Goal: Task Accomplishment & Management: Manage account settings

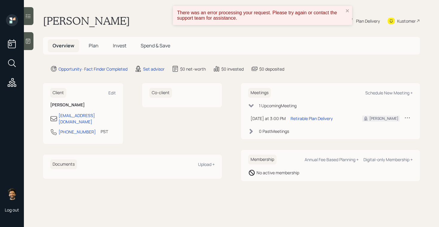
click at [149, 66] on div "Set advisor" at bounding box center [150, 68] width 30 height 7
click at [151, 68] on div "Set advisor" at bounding box center [153, 69] width 21 height 6
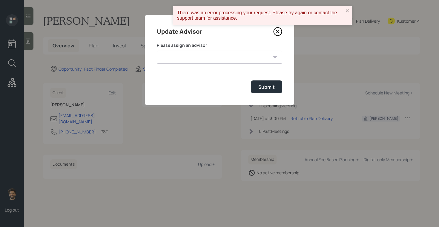
click at [168, 56] on select "Jonah Coleman Tyler End James DiStasi Treva Nostdahl Eric Schwartz Aleksandra S…" at bounding box center [219, 57] width 125 height 13
select select "f14b762f-c7c2-4b89-9227-8fa891345eea"
click at [157, 51] on select "Jonah Coleman Tyler End James DiStasi Treva Nostdahl Eric Schwartz Aleksandra S…" at bounding box center [219, 57] width 125 height 13
click at [266, 89] on div "Submit" at bounding box center [266, 87] width 16 height 7
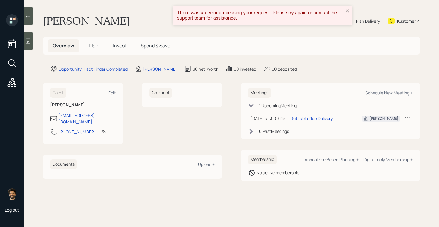
click at [91, 44] on span "Plan" at bounding box center [94, 45] width 10 height 7
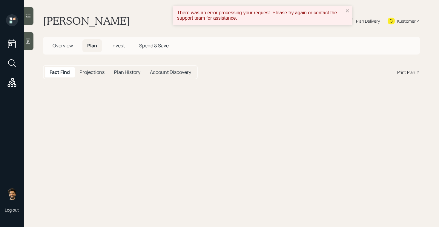
click at [58, 44] on span "Overview" at bounding box center [63, 45] width 20 height 7
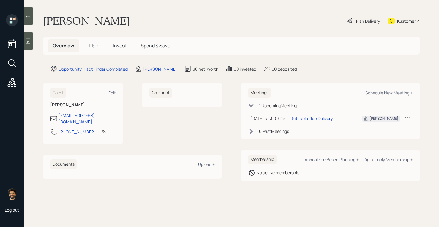
click at [309, 127] on div "1 Upcoming Meeting [DATE] at 3:00 PM [DATE] 3:00 PM EDT Retirable Plan Delivery…" at bounding box center [330, 119] width 164 height 32
click at [95, 47] on span "Plan" at bounding box center [94, 45] width 10 height 7
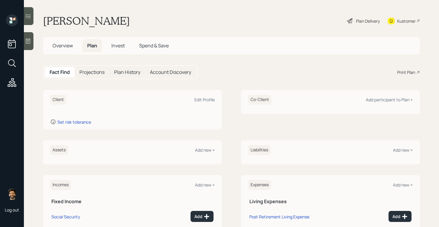
click at [67, 47] on span "Overview" at bounding box center [63, 45] width 20 height 7
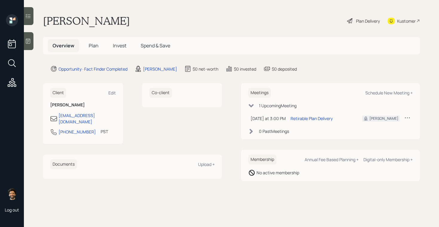
click at [92, 47] on span "Plan" at bounding box center [94, 45] width 10 height 7
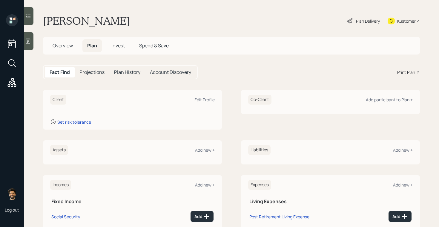
click at [58, 24] on h1 "Dave BROTHERS" at bounding box center [86, 20] width 87 height 13
click at [210, 107] on div "Client Edit Profile Set risk tolerance" at bounding box center [132, 110] width 179 height 40
click at [202, 99] on div "Edit Profile" at bounding box center [204, 100] width 20 height 6
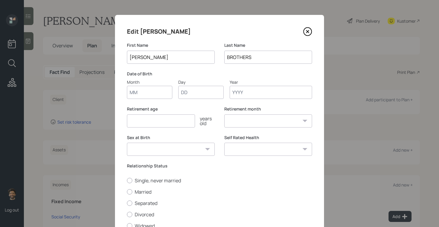
click at [137, 98] on input "Month" at bounding box center [149, 92] width 45 height 13
type input "07"
type input "22"
type input "1959"
select select "7"
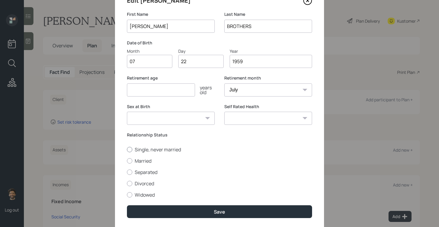
scroll to position [32, 0]
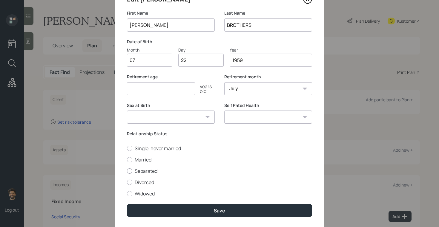
type input "1959"
click at [234, 89] on select "January February March April May June July August September October November De…" at bounding box center [268, 88] width 88 height 13
select select "1"
click at [224, 82] on select "January February March April May June July August September October November De…" at bounding box center [268, 88] width 88 height 13
click at [150, 88] on input "number" at bounding box center [161, 88] width 68 height 13
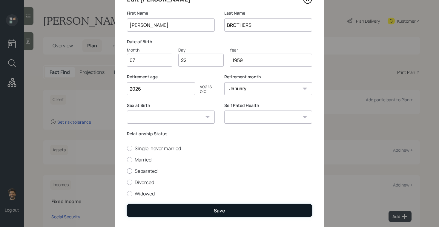
click at [0, 0] on form "First Name Dave Last Name BROTHERS Date of Birth Month 07 Day 22 Year 1959 Reti…" at bounding box center [0, 0] width 0 height 0
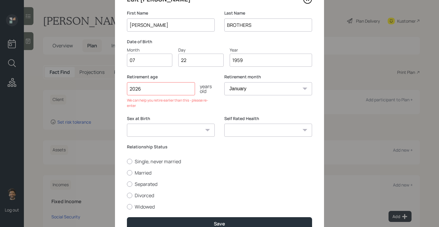
click at [147, 94] on input "2026" at bounding box center [161, 88] width 68 height 13
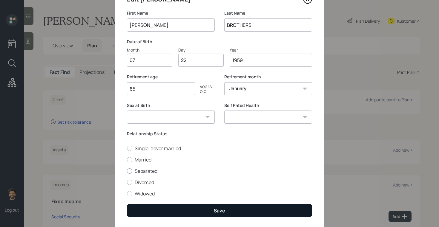
type input "65"
click at [150, 207] on button "Save" at bounding box center [219, 211] width 185 height 13
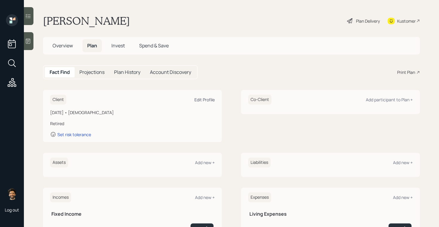
click at [204, 99] on div "Edit Profile" at bounding box center [204, 100] width 20 height 6
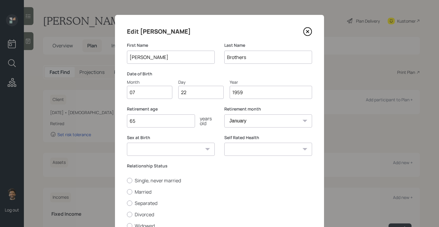
click at [148, 121] on input "65" at bounding box center [161, 121] width 68 height 13
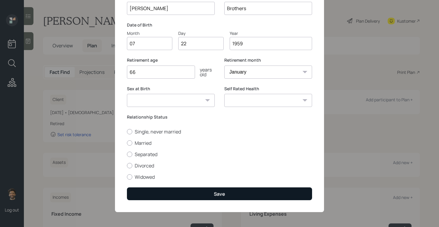
type input "66"
click at [154, 191] on button "Save" at bounding box center [219, 194] width 185 height 13
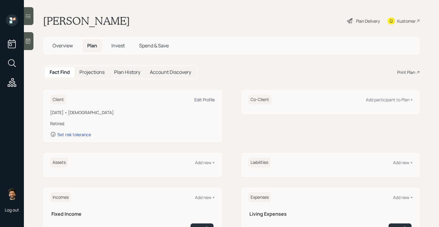
click at [206, 99] on div "Edit Profile" at bounding box center [204, 100] width 20 height 6
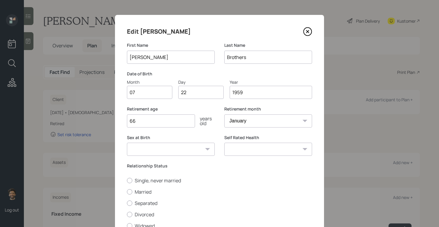
click at [148, 120] on input "66" at bounding box center [161, 121] width 68 height 13
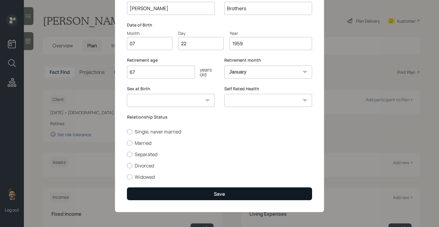
type input "67"
click at [146, 192] on button "Save" at bounding box center [219, 194] width 185 height 13
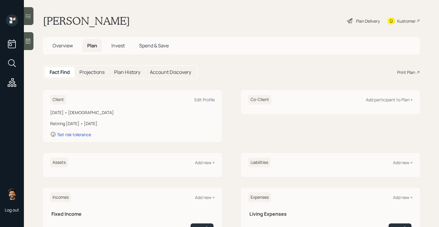
drag, startPoint x: 86, startPoint y: 124, endPoint x: 120, endPoint y: 123, distance: 34.4
click at [120, 123] on div "Retiring in 1 year • January 2026" at bounding box center [132, 124] width 164 height 6
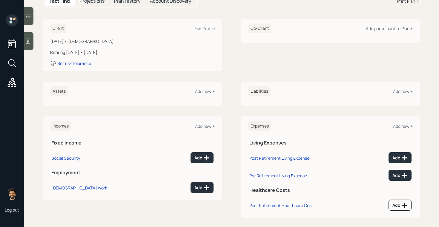
scroll to position [76, 0]
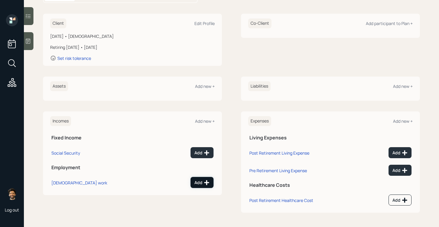
click at [200, 183] on div "Add" at bounding box center [201, 183] width 15 height 6
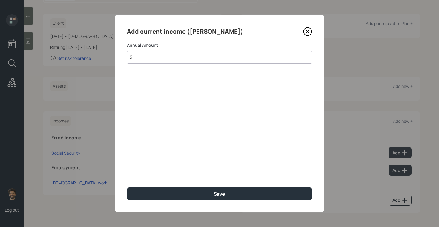
click at [170, 58] on input "$" at bounding box center [219, 57] width 185 height 13
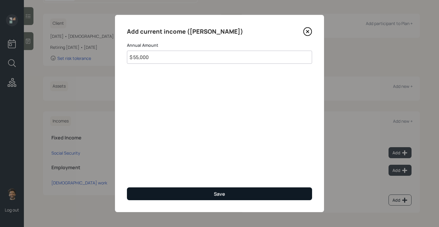
type input "$ 55,000"
click at [162, 192] on button "Save" at bounding box center [219, 194] width 185 height 13
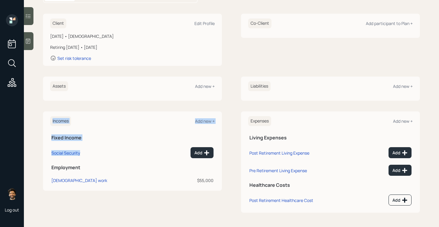
drag, startPoint x: 86, startPoint y: 155, endPoint x: 45, endPoint y: 155, distance: 41.2
click at [45, 155] on div "Incomes Add new + Fixed Income Social Security Add Employment Full-time work $5…" at bounding box center [132, 151] width 179 height 79
click at [44, 150] on div "Incomes Add new + Fixed Income Social Security Add Employment Full-time work $5…" at bounding box center [132, 151] width 179 height 79
click at [203, 154] on div "Add" at bounding box center [201, 153] width 15 height 6
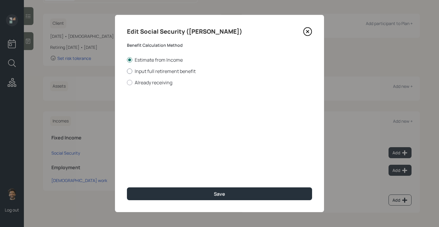
click at [138, 71] on label "Input full retirement benefit" at bounding box center [219, 71] width 185 height 7
click at [127, 71] on input "Input full retirement benefit" at bounding box center [127, 71] width 0 height 0
radio input "true"
click at [144, 111] on input "$" at bounding box center [219, 107] width 185 height 13
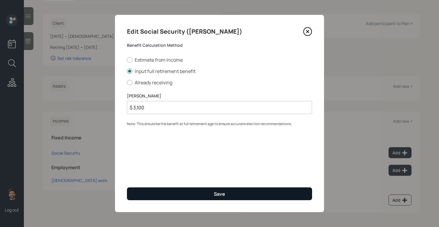
type input "$ 3,100"
click at [149, 198] on button "Save" at bounding box center [219, 194] width 185 height 13
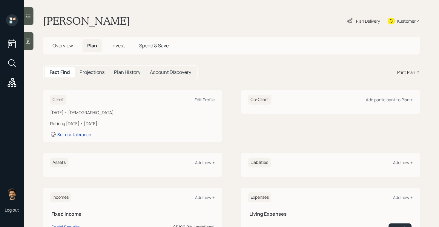
click at [99, 70] on h5 "Projections" at bounding box center [91, 73] width 25 height 6
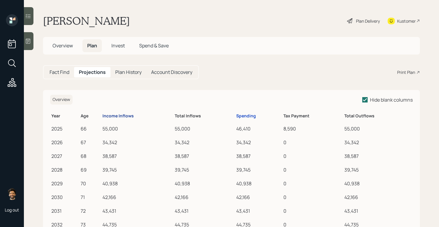
click at [118, 118] on div "Income Inflows" at bounding box center [117, 116] width 31 height 5
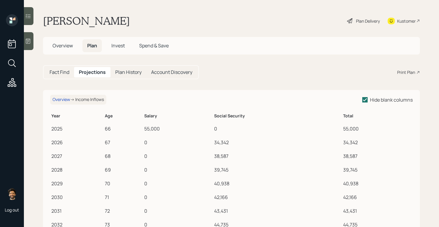
click at [59, 76] on div "Fact Find" at bounding box center [59, 72] width 29 height 10
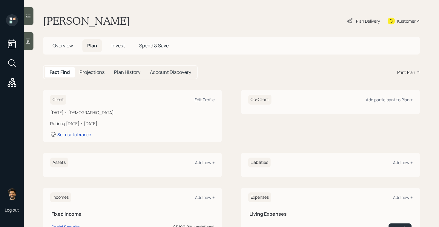
scroll to position [76, 0]
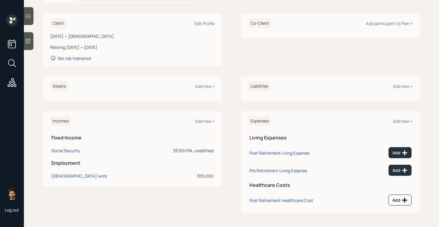
click at [66, 151] on div "Social Security" at bounding box center [65, 151] width 29 height 6
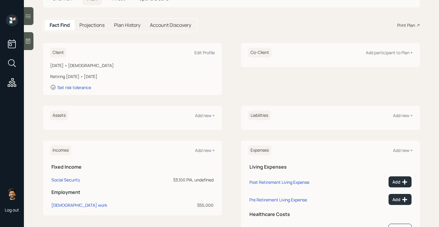
scroll to position [54, 0]
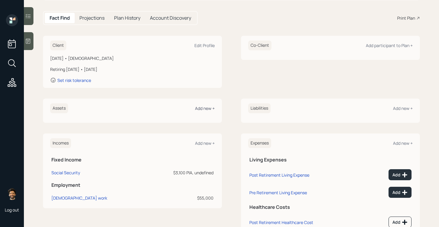
click at [207, 109] on div "Add new +" at bounding box center [205, 109] width 20 height 6
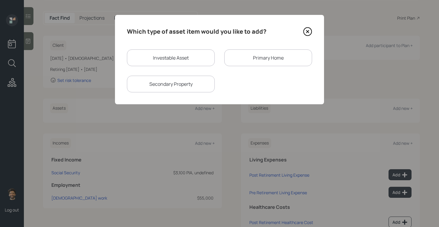
click at [162, 63] on div "Investable Asset" at bounding box center [171, 58] width 88 height 17
select select "taxable"
select select "balanced"
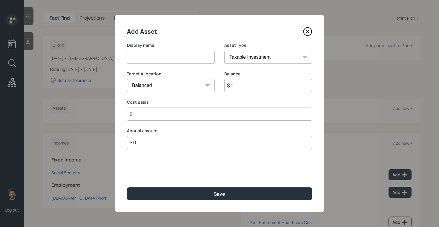
click at [163, 60] on input at bounding box center [171, 57] width 88 height 13
type input "IRA"
click at [263, 62] on select "SEP IRA IRA Roth IRA 401(k) Roth 401(k) 403(b) Roth 403(b) 457(b) Roth 457(b) H…" at bounding box center [268, 57] width 88 height 13
select select "ira"
click at [224, 51] on select "SEP IRA IRA Roth IRA 401(k) Roth 401(k) 403(b) Roth 403(b) 457(b) Roth 457(b) H…" at bounding box center [268, 57] width 88 height 13
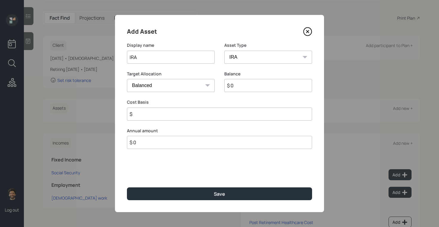
type input "$"
click at [242, 83] on input "$ 0" at bounding box center [268, 85] width 88 height 13
type input "$"
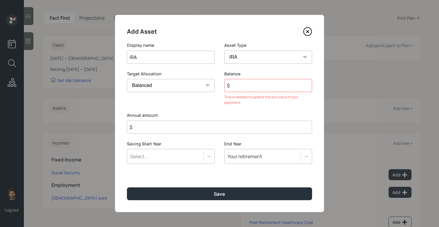
click at [174, 114] on div "Annual amount $" at bounding box center [219, 123] width 185 height 21
type input "$ 0"
click at [248, 84] on input "$" at bounding box center [268, 85] width 88 height 13
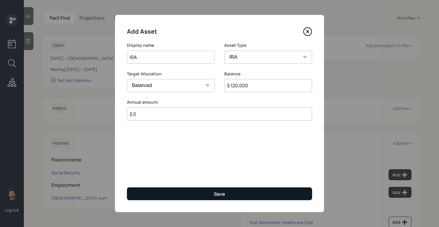
type input "$ 120,000"
click at [174, 196] on button "Save" at bounding box center [219, 194] width 185 height 13
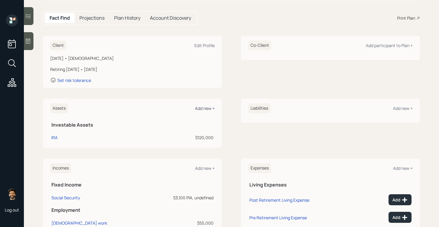
click at [202, 109] on div "Add new +" at bounding box center [205, 109] width 20 height 6
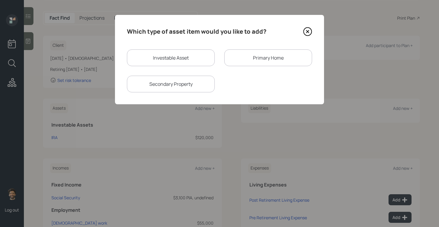
click at [149, 55] on div "Investable Asset" at bounding box center [171, 58] width 88 height 17
select select "taxable"
select select "balanced"
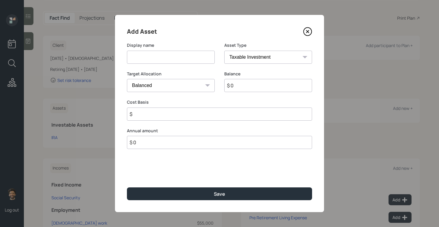
click at [155, 60] on input at bounding box center [171, 57] width 88 height 13
type input "Current 401k"
click at [242, 86] on input "$ 0" at bounding box center [268, 85] width 88 height 13
click at [242, 54] on select "SEP IRA IRA Roth IRA 401(k) Roth 401(k) 403(b) Roth 403(b) 457(b) Roth 457(b) H…" at bounding box center [268, 57] width 88 height 13
select select "company_sponsored"
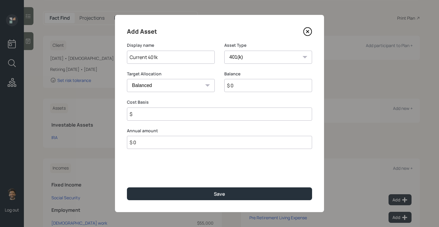
click at [224, 51] on select "SEP IRA IRA Roth IRA 401(k) Roth 401(k) 403(b) Roth 403(b) 457(b) Roth 457(b) H…" at bounding box center [268, 57] width 88 height 13
click at [242, 85] on input "$ 0" at bounding box center [268, 85] width 88 height 13
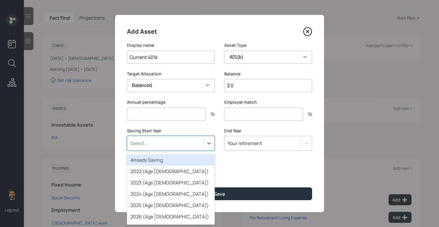
click at [172, 143] on div "Select..." at bounding box center [165, 144] width 76 height 10
click at [169, 157] on div "Already Saving" at bounding box center [171, 160] width 88 height 11
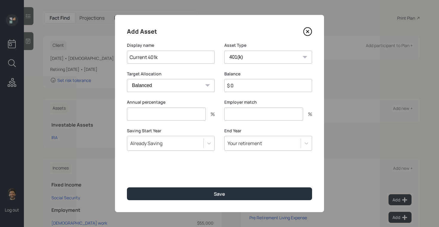
click at [249, 85] on input "$ 0" at bounding box center [268, 85] width 88 height 13
type input "$ 30,000"
drag, startPoint x: 127, startPoint y: 103, endPoint x: 269, endPoint y: 101, distance: 142.1
click at [269, 101] on div "Annual percentage % Employer match %" at bounding box center [219, 113] width 185 height 29
click at [137, 117] on input "number" at bounding box center [166, 114] width 79 height 13
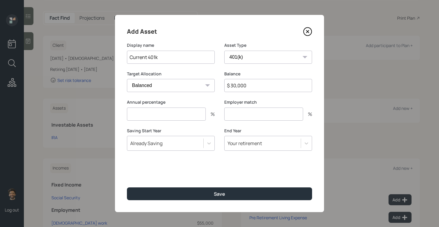
click at [236, 116] on input "number" at bounding box center [263, 114] width 79 height 13
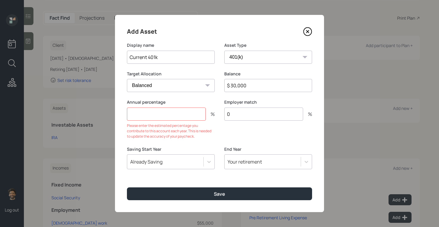
type input "0"
click at [182, 115] on input "number" at bounding box center [166, 114] width 79 height 13
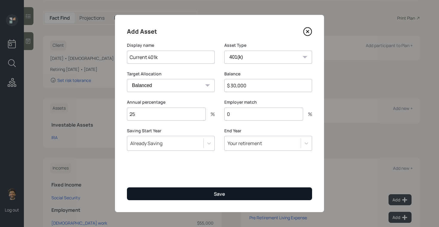
type input "25"
click at [167, 198] on button "Save" at bounding box center [219, 194] width 185 height 13
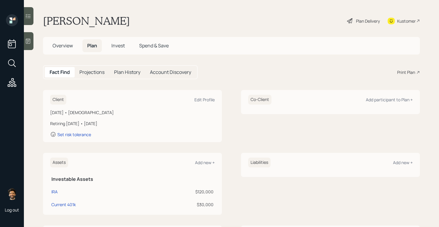
click at [93, 75] on h5 "Projections" at bounding box center [91, 73] width 25 height 6
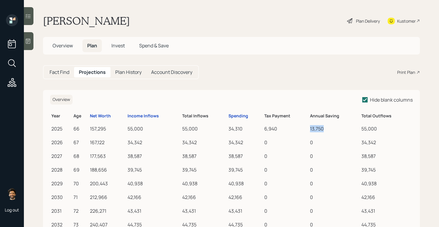
drag, startPoint x: 324, startPoint y: 131, endPoint x: 302, endPoint y: 128, distance: 22.6
click at [302, 128] on tr "2025 66 157,295 55,000 55,000 34,310 6,940 13,750 55,000" at bounding box center [231, 128] width 362 height 14
click at [63, 73] on h5 "Fact Find" at bounding box center [60, 73] width 20 height 6
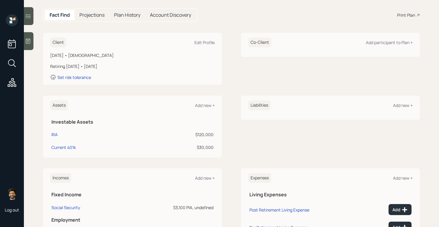
scroll to position [61, 0]
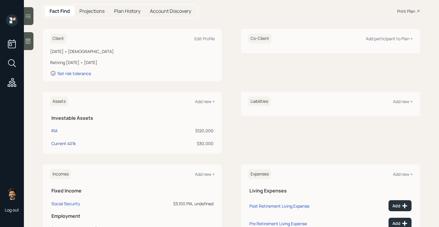
click at [60, 146] on div "Current 401k" at bounding box center [63, 144] width 24 height 6
select select "company_sponsored"
select select "balanced"
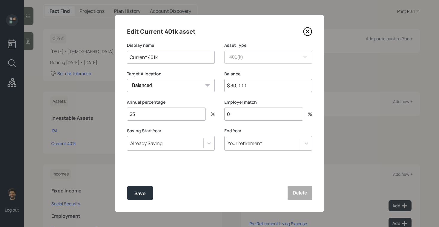
click at [148, 110] on input "25" at bounding box center [166, 114] width 79 height 13
type input "30"
click at [142, 195] on div "Save" at bounding box center [139, 194] width 11 height 8
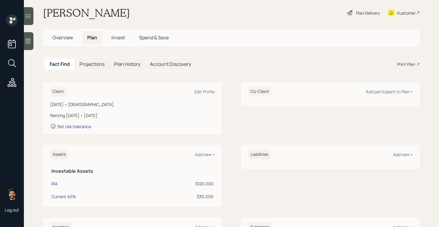
scroll to position [5, 0]
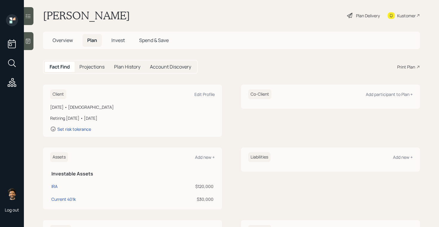
click at [88, 69] on h5 "Projections" at bounding box center [91, 67] width 25 height 6
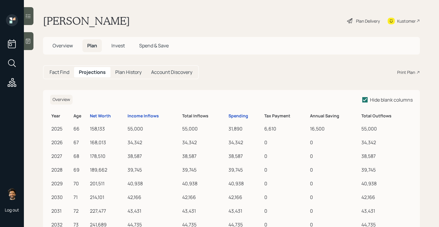
click at [61, 68] on div "Fact Find" at bounding box center [59, 72] width 29 height 10
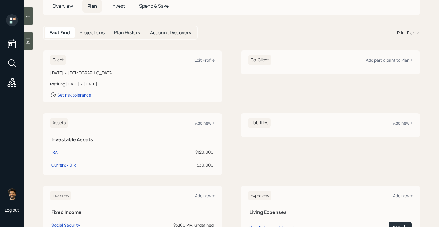
scroll to position [42, 0]
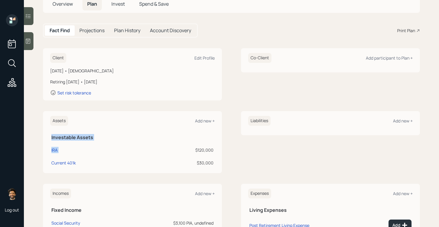
drag, startPoint x: 215, startPoint y: 164, endPoint x: 196, endPoint y: 152, distance: 23.3
click at [196, 152] on div "Assets Add new + Investable Assets IRA $120,000 Current 401k $30,000" at bounding box center [132, 142] width 179 height 62
click at [202, 119] on div "Add new +" at bounding box center [205, 121] width 20 height 6
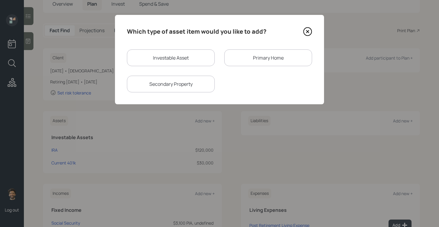
click at [172, 56] on div "Investable Asset" at bounding box center [171, 58] width 88 height 17
select select "taxable"
select select "balanced"
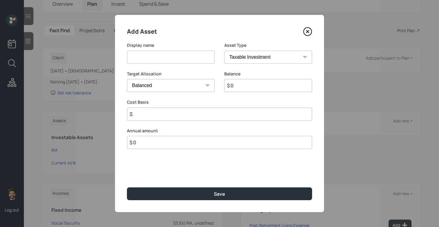
click at [246, 56] on select "SEP IRA IRA Roth IRA 401(k) Roth 401(k) 403(b) Roth 403(b) 457(b) Roth 457(b) H…" at bounding box center [268, 57] width 88 height 13
select select "emergency_fund"
click at [224, 51] on select "SEP IRA IRA Roth IRA 401(k) Roth 401(k) 403(b) Roth 403(b) 457(b) Roth 457(b) H…" at bounding box center [268, 57] width 88 height 13
click at [172, 58] on input at bounding box center [171, 57] width 88 height 13
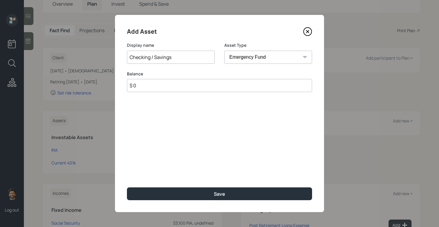
type input "Checking / Savings"
click at [180, 87] on input "$ 0" at bounding box center [219, 85] width 185 height 13
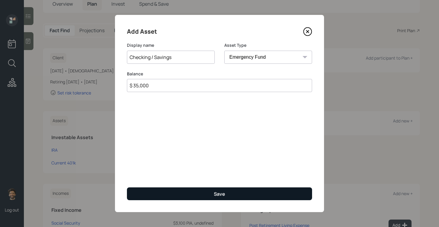
type input "$ 35,000"
click at [139, 190] on button "Save" at bounding box center [219, 194] width 185 height 13
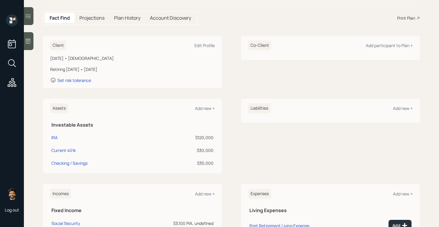
scroll to position [55, 0]
click at [197, 109] on div "Add new +" at bounding box center [205, 108] width 20 height 6
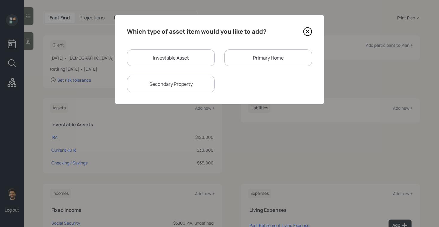
click at [253, 55] on div "Primary Home" at bounding box center [268, 58] width 88 height 17
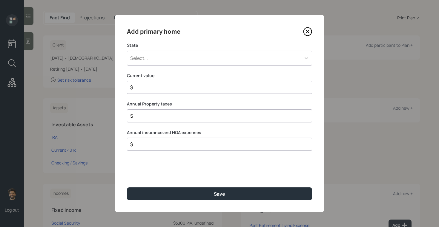
click at [159, 89] on input "$" at bounding box center [217, 87] width 175 height 7
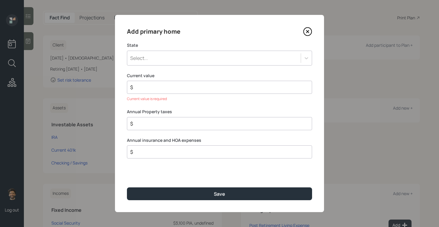
click at [308, 33] on icon at bounding box center [307, 31] width 9 height 9
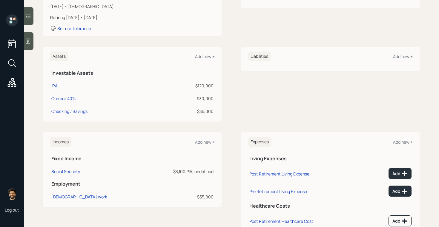
scroll to position [123, 0]
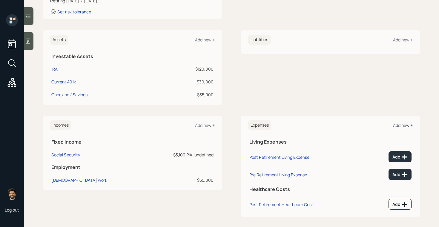
click at [399, 127] on div "Add new +" at bounding box center [403, 126] width 20 height 6
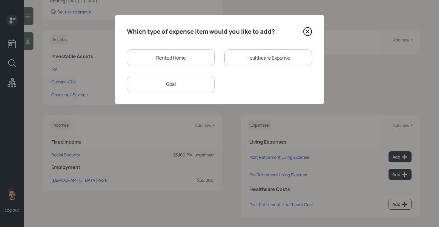
click at [170, 61] on div "Rented Home" at bounding box center [171, 58] width 88 height 17
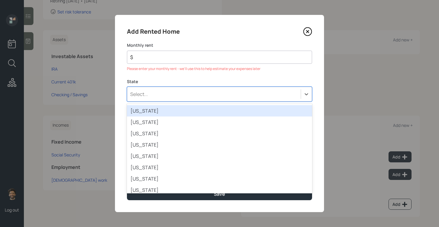
click at [158, 89] on div "Select..." at bounding box center [219, 94] width 185 height 15
type input "ca"
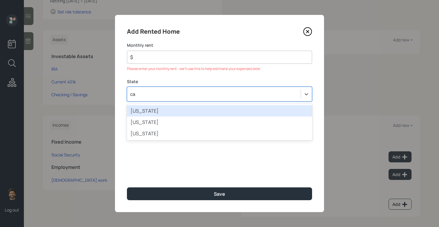
click at [140, 106] on div "California" at bounding box center [219, 110] width 185 height 11
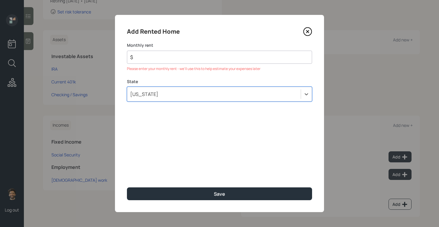
click at [145, 62] on div "$" at bounding box center [219, 57] width 185 height 13
click at [145, 56] on input "$" at bounding box center [217, 57] width 175 height 7
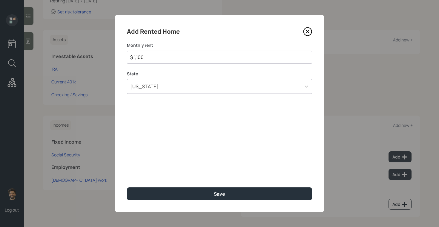
type input "$ 1,100"
click at [138, 187] on div "Add Rented Home Monthly rent $ 1,100 State California Save" at bounding box center [219, 114] width 209 height 198
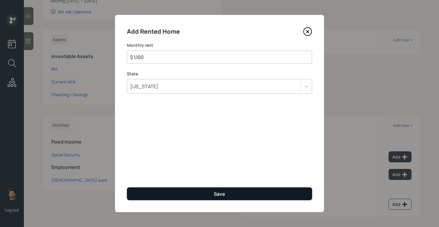
click at [141, 191] on button "Save" at bounding box center [219, 194] width 185 height 13
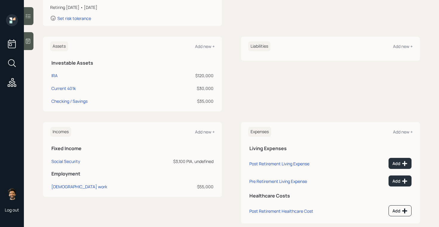
scroll to position [113, 0]
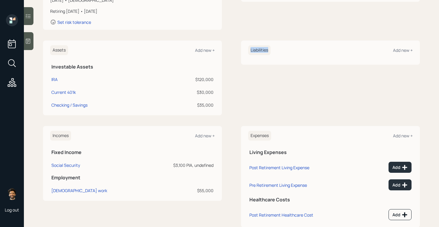
drag, startPoint x: 251, startPoint y: 52, endPoint x: 272, endPoint y: 50, distance: 21.3
click at [272, 50] on div "Liabilities Add new +" at bounding box center [330, 50] width 164 height 10
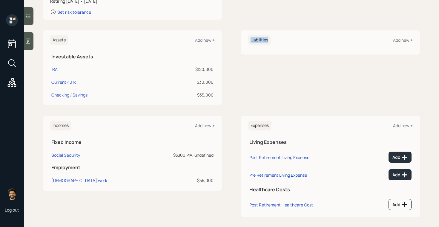
scroll to position [122, 0]
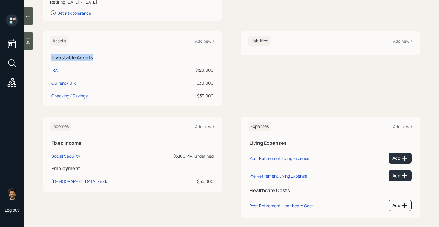
drag, startPoint x: 51, startPoint y: 56, endPoint x: 95, endPoint y: 58, distance: 43.9
click at [95, 58] on th "Investable Assets" at bounding box center [132, 57] width 164 height 12
drag, startPoint x: 250, startPoint y: 40, endPoint x: 279, endPoint y: 43, distance: 28.2
click at [279, 43] on div "Liabilities Add new +" at bounding box center [330, 41] width 164 height 10
drag, startPoint x: 251, startPoint y: 127, endPoint x: 272, endPoint y: 129, distance: 21.1
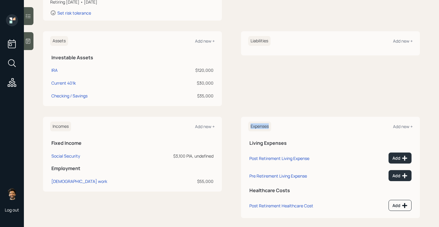
click at [272, 129] on div "Expenses Add new +" at bounding box center [330, 127] width 164 height 10
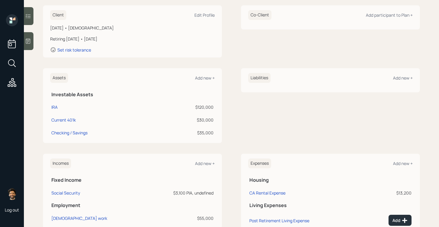
scroll to position [153, 0]
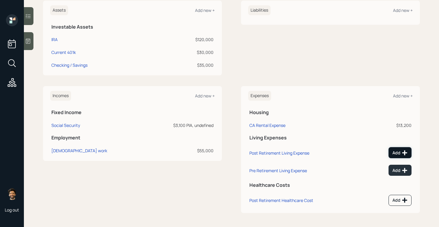
click at [394, 153] on div "Add" at bounding box center [399, 153] width 15 height 6
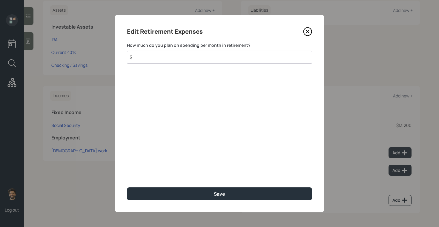
click at [205, 61] on input "$" at bounding box center [219, 57] width 185 height 13
type input "$ 1,165"
click at [309, 29] on icon at bounding box center [307, 31] width 9 height 9
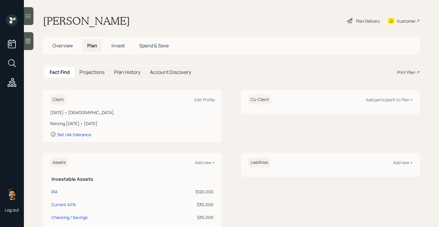
click at [86, 71] on h5 "Projections" at bounding box center [91, 73] width 25 height 6
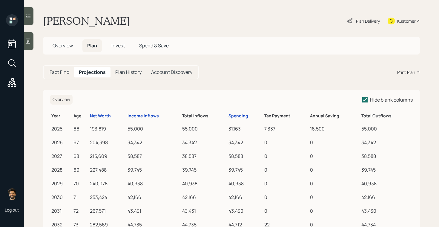
click at [361, 21] on div "Plan Delivery" at bounding box center [368, 21] width 24 height 6
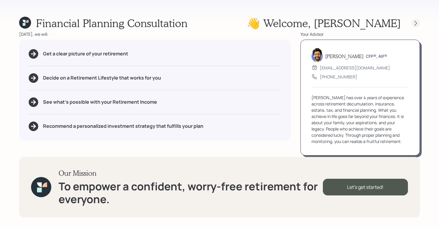
click at [415, 22] on icon at bounding box center [416, 23] width 6 height 6
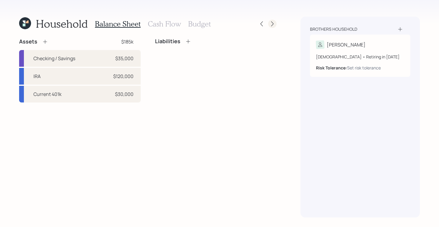
click at [273, 24] on icon at bounding box center [272, 24] width 6 height 6
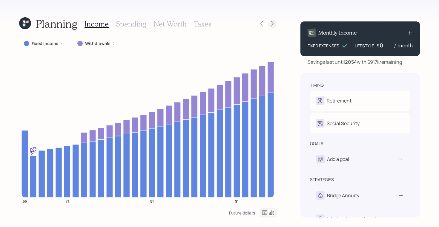
click at [273, 22] on icon at bounding box center [272, 24] width 6 height 6
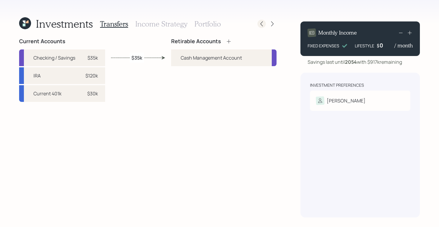
click at [262, 26] on icon at bounding box center [262, 24] width 6 height 6
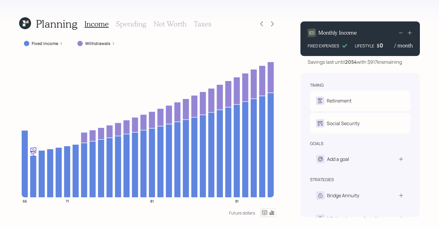
click at [130, 26] on h3 "Spending" at bounding box center [131, 24] width 30 height 9
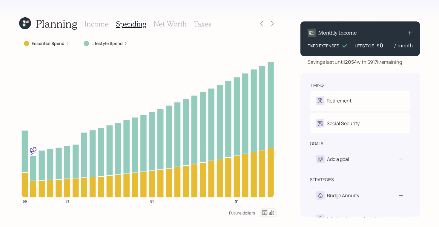
click at [263, 211] on icon at bounding box center [264, 213] width 7 height 7
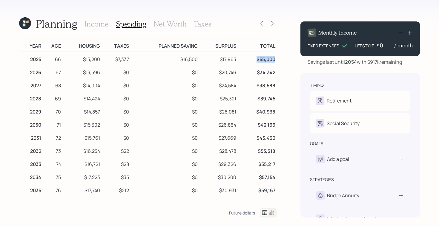
drag, startPoint x: 275, startPoint y: 59, endPoint x: 251, endPoint y: 59, distance: 24.5
click at [251, 59] on td "$55,000" at bounding box center [256, 58] width 39 height 13
drag, startPoint x: 82, startPoint y: 59, endPoint x: 100, endPoint y: 60, distance: 17.9
click at [100, 60] on td "$13,200" at bounding box center [81, 58] width 39 height 13
drag, startPoint x: 115, startPoint y: 59, endPoint x: 130, endPoint y: 59, distance: 15.2
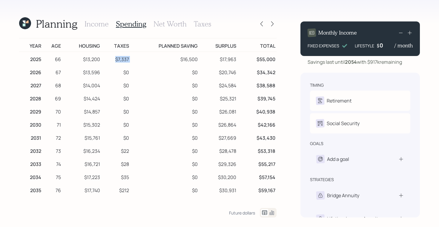
click at [130, 59] on tr "2025 66 $13,200 $7,337 $16,500 $17,963 $55,000" at bounding box center [147, 58] width 257 height 13
drag, startPoint x: 129, startPoint y: 73, endPoint x: 122, endPoint y: 74, distance: 6.9
click at [122, 74] on td "$0" at bounding box center [115, 71] width 29 height 13
drag, startPoint x: 198, startPoint y: 59, endPoint x: 179, endPoint y: 59, distance: 19.1
click at [179, 59] on td "$16,500" at bounding box center [164, 58] width 69 height 13
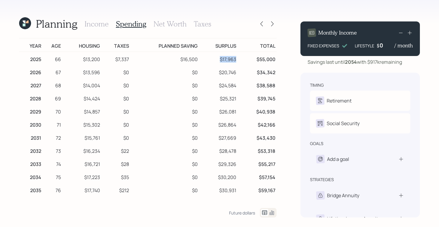
drag, startPoint x: 238, startPoint y: 60, endPoint x: 221, endPoint y: 60, distance: 17.0
click at [221, 60] on tr "2025 66 $13,200 $7,337 $16,500 $17,963 $55,000" at bounding box center [147, 58] width 257 height 13
click at [25, 22] on icon at bounding box center [25, 23] width 12 height 12
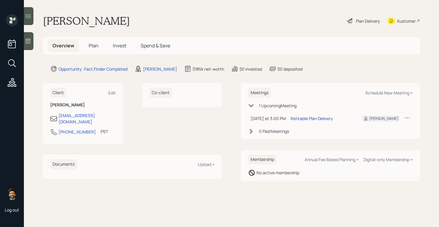
click at [96, 45] on span "Plan" at bounding box center [94, 45] width 10 height 7
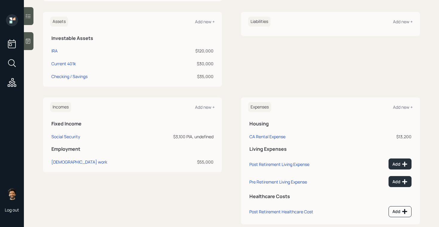
scroll to position [153, 0]
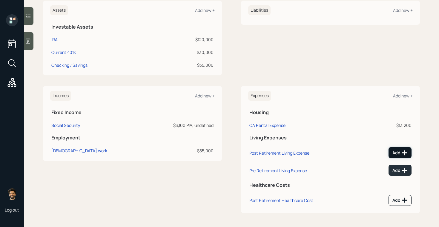
click at [403, 154] on icon at bounding box center [405, 153] width 6 height 6
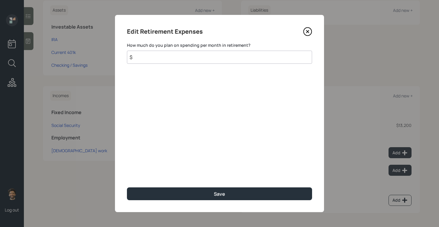
click at [176, 61] on input "$" at bounding box center [219, 57] width 185 height 13
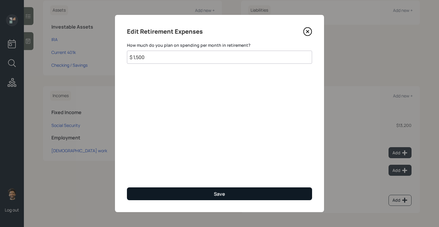
type input "$ 1,500"
click at [184, 192] on button "Save" at bounding box center [219, 194] width 185 height 13
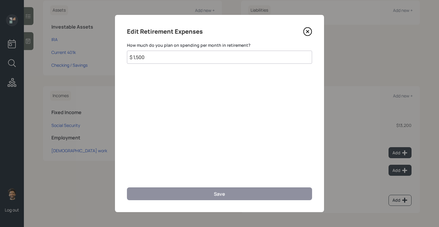
scroll to position [148, 0]
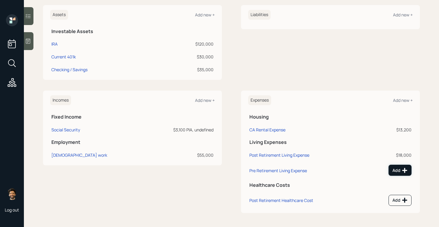
click at [400, 167] on button "Add" at bounding box center [399, 170] width 23 height 11
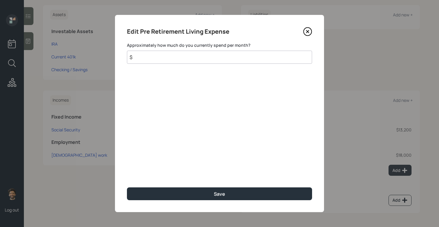
click at [173, 58] on input "$" at bounding box center [219, 57] width 185 height 13
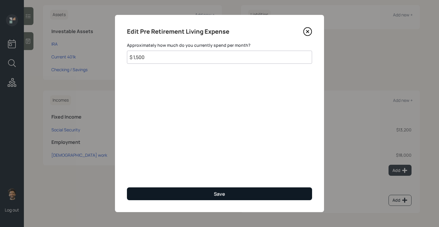
type input "$ 1,500"
click at [161, 197] on button "Save" at bounding box center [219, 194] width 185 height 13
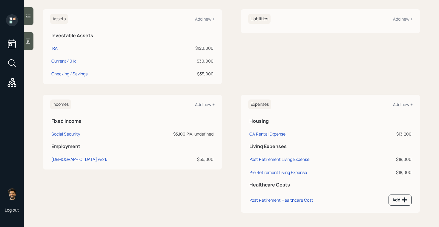
scroll to position [144, 0]
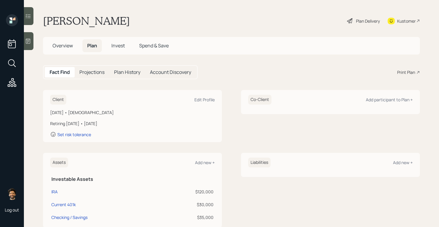
click at [364, 21] on div "Plan Delivery" at bounding box center [368, 21] width 24 height 6
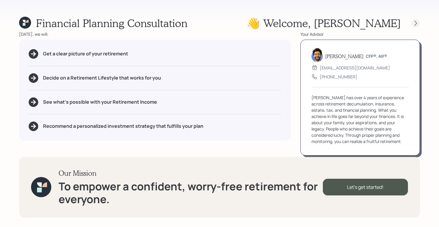
click at [415, 21] on icon at bounding box center [415, 23] width 2 height 5
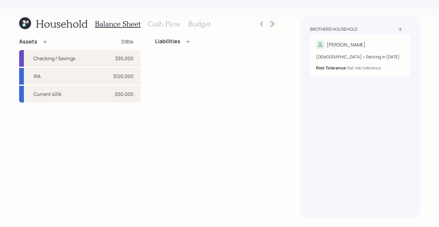
click at [273, 23] on icon at bounding box center [272, 24] width 6 height 6
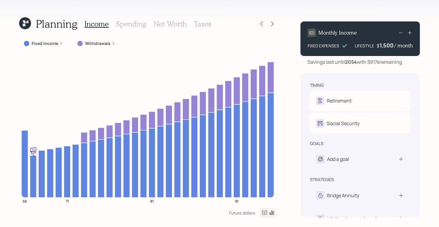
click at [137, 19] on div "Income Spending Net Worth Taxes" at bounding box center [147, 24] width 127 height 14
click at [134, 24] on h3 "Spending" at bounding box center [131, 24] width 30 height 9
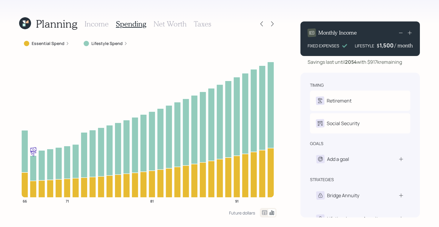
click at [262, 211] on icon at bounding box center [264, 213] width 5 height 4
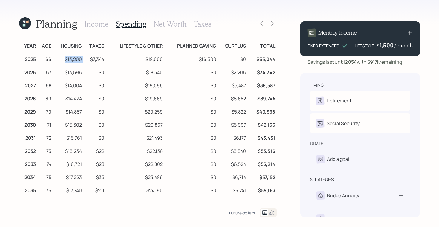
drag, startPoint x: 64, startPoint y: 60, endPoint x: 90, endPoint y: 61, distance: 26.6
click at [90, 61] on tr "2025 66 $13,200 $7,344 $18,000 $16,500 $0 $55,044" at bounding box center [147, 58] width 257 height 13
drag, startPoint x: 235, startPoint y: 55, endPoint x: 250, endPoint y: 59, distance: 15.2
click at [250, 59] on tr "2025 66 $13,200 $7,344 $18,000 $16,500 $0 $55,044" at bounding box center [147, 58] width 257 height 13
drag, startPoint x: 146, startPoint y: 60, endPoint x: 169, endPoint y: 61, distance: 23.0
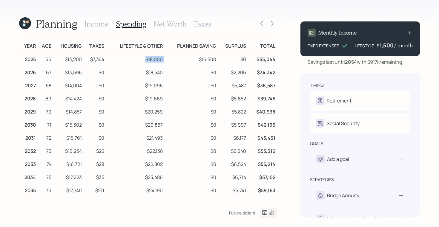
click at [169, 61] on tr "2025 66 $13,200 $7,344 $18,000 $16,500 $0 $55,044" at bounding box center [147, 58] width 257 height 13
drag, startPoint x: 63, startPoint y: 72, endPoint x: 164, endPoint y: 73, distance: 101.5
click at [164, 73] on tr "2026 67 $13,596 $0 $18,540 $0 $2,206 $34,342" at bounding box center [147, 71] width 257 height 13
click at [66, 76] on td "$13,596" at bounding box center [68, 71] width 30 height 13
drag, startPoint x: 62, startPoint y: 74, endPoint x: 162, endPoint y: 72, distance: 100.3
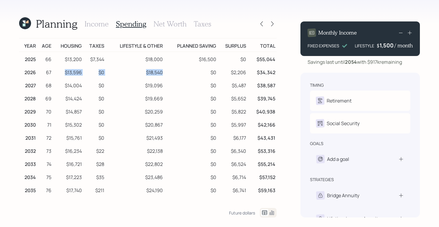
click at [162, 72] on tr "2026 67 $13,596 $0 $18,540 $0 $2,206 $34,342" at bounding box center [147, 71] width 257 height 13
click at [101, 26] on h3 "Income" at bounding box center [96, 24] width 24 height 9
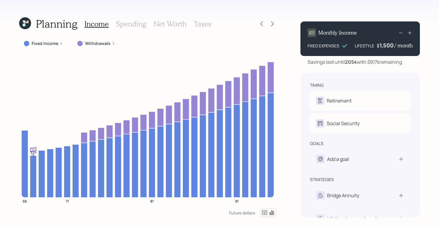
click at [266, 213] on icon at bounding box center [264, 213] width 5 height 4
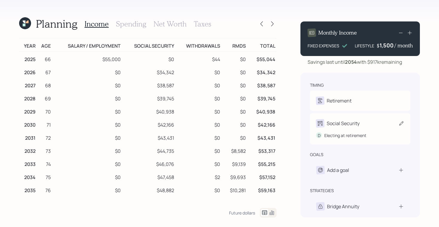
click at [401, 124] on icon at bounding box center [401, 124] width 6 height 6
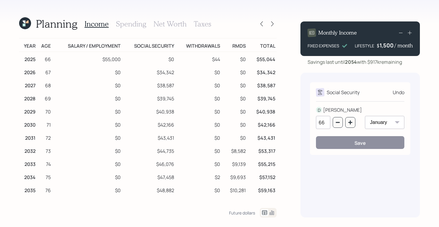
drag, startPoint x: 326, startPoint y: 122, endPoint x: 306, endPoint y: 122, distance: 20.0
click at [306, 122] on div "Social Security Undo D [PERSON_NAME] 66 January February March April May June J…" at bounding box center [359, 145] width 119 height 145
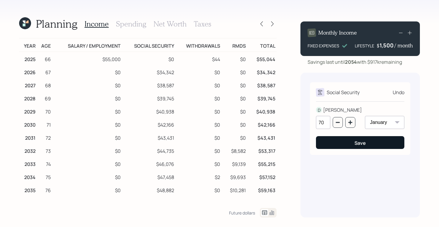
type input "70"
click at [327, 144] on button "Save" at bounding box center [360, 142] width 88 height 13
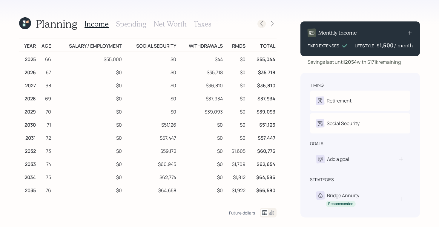
click at [261, 23] on icon at bounding box center [261, 23] width 2 height 5
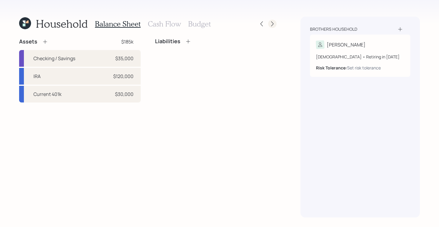
click at [272, 23] on icon at bounding box center [272, 24] width 6 height 6
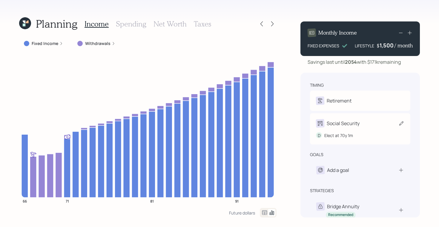
click at [337, 136] on div "D Elect at 70y 1m" at bounding box center [360, 133] width 88 height 11
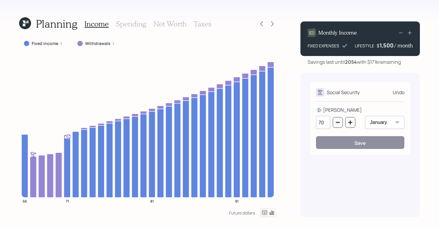
drag, startPoint x: 325, startPoint y: 124, endPoint x: 314, endPoint y: 124, distance: 10.4
click at [314, 124] on div "Social Security Undo D [PERSON_NAME] 70 January February March April May June J…" at bounding box center [360, 118] width 100 height 73
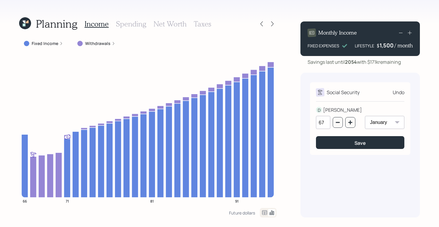
type input "67"
click at [332, 109] on div "[PERSON_NAME]" at bounding box center [342, 110] width 39 height 7
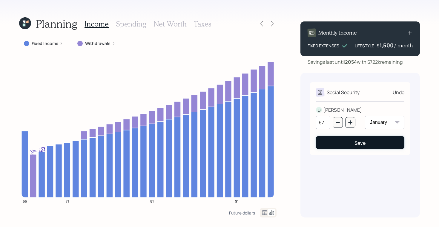
click at [359, 142] on div "Save" at bounding box center [359, 143] width 11 height 7
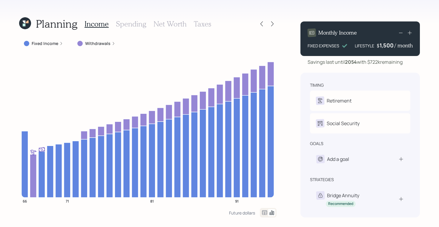
click at [24, 25] on icon at bounding box center [23, 25] width 3 height 3
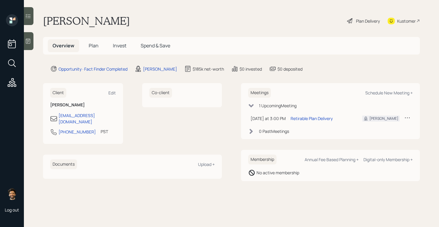
click at [87, 44] on h5 "Plan" at bounding box center [93, 45] width 19 height 13
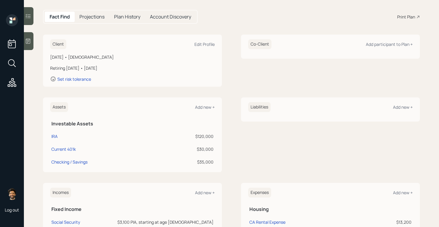
scroll to position [63, 0]
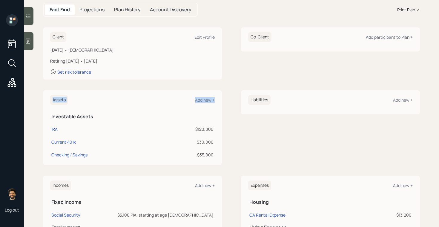
drag, startPoint x: 215, startPoint y: 155, endPoint x: 50, endPoint y: 117, distance: 169.3
click at [50, 117] on div "Assets Add new + Investable Assets IRA $120,000 Current 401k $30,000 Checking /…" at bounding box center [132, 127] width 179 height 75
click at [205, 157] on div "$35,000" at bounding box center [186, 155] width 55 height 6
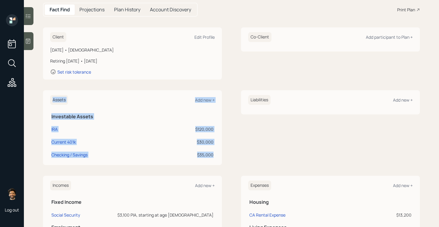
drag, startPoint x: 213, startPoint y: 156, endPoint x: 50, endPoint y: 156, distance: 163.0
click at [50, 156] on tr "Checking / Savings $35,000" at bounding box center [132, 154] width 164 height 13
click at [201, 155] on div "$35,000" at bounding box center [186, 155] width 55 height 6
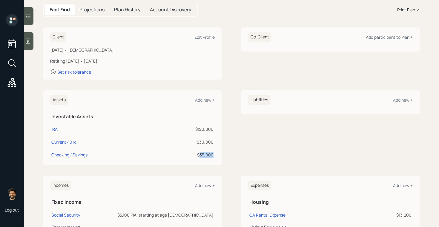
click at [201, 155] on div "$35,000" at bounding box center [186, 155] width 55 height 6
drag, startPoint x: 213, startPoint y: 144, endPoint x: 51, endPoint y: 128, distance: 162.2
click at [51, 128] on tbody "IRA $120,000 Current 401k $30,000 Checking / Savings $35,000" at bounding box center [132, 141] width 164 height 39
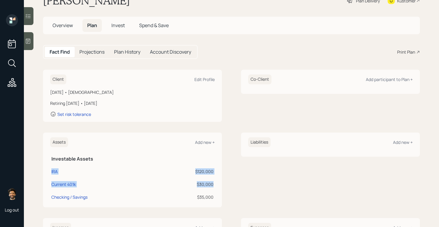
scroll to position [0, 0]
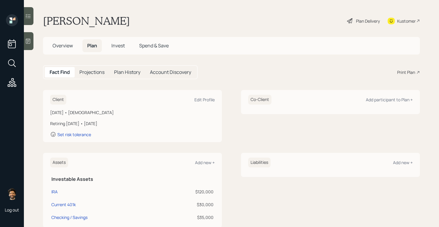
click at [363, 24] on div "Plan Delivery" at bounding box center [363, 20] width 34 height 13
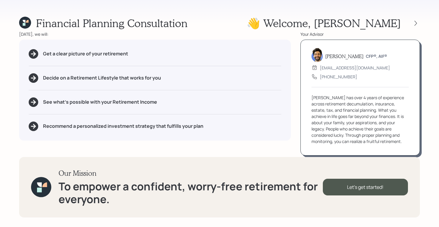
click at [26, 22] on icon at bounding box center [27, 21] width 3 height 3
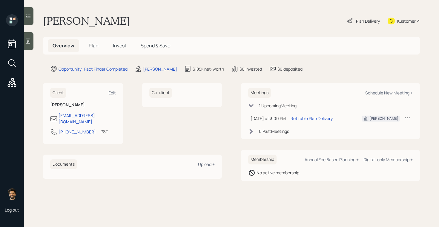
click at [95, 51] on h5 "Plan" at bounding box center [93, 45] width 19 height 13
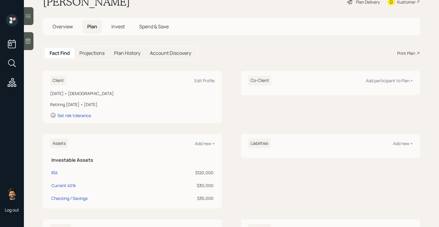
scroll to position [29, 0]
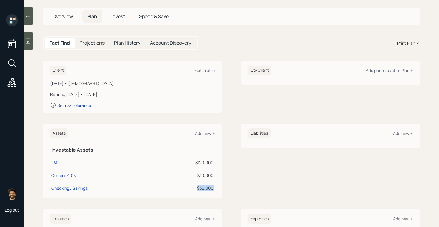
drag, startPoint x: 215, startPoint y: 187, endPoint x: 198, endPoint y: 189, distance: 16.5
click at [198, 189] on td "$35,000" at bounding box center [185, 187] width 57 height 13
click at [216, 187] on div "Assets Add new + Investable Assets IRA $120,000 Current 401k $30,000 Checking /…" at bounding box center [132, 161] width 179 height 75
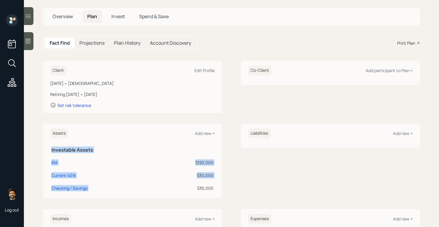
drag, startPoint x: 216, startPoint y: 190, endPoint x: 198, endPoint y: 189, distance: 18.2
click at [198, 189] on div "Assets Add new + Investable Assets IRA $120,000 Current 401k $30,000 Checking /…" at bounding box center [132, 161] width 179 height 75
click at [215, 189] on div "Assets Add new + Investable Assets IRA $120,000 Current 401k $30,000 Checking /…" at bounding box center [132, 161] width 179 height 75
drag, startPoint x: 215, startPoint y: 189, endPoint x: 195, endPoint y: 189, distance: 20.0
click at [195, 189] on div "Assets Add new + Investable Assets IRA $120,000 Current 401k $30,000 Checking /…" at bounding box center [132, 161] width 179 height 75
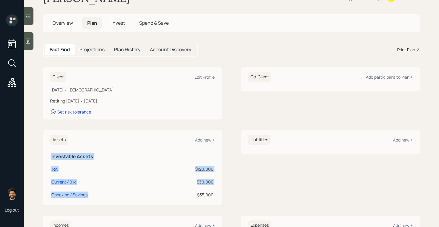
scroll to position [19, 0]
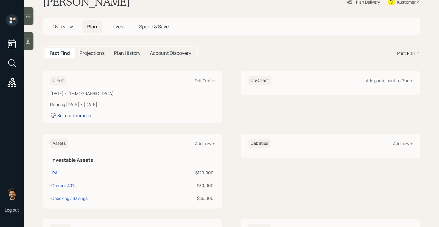
click at [71, 115] on div "Set risk tolerance" at bounding box center [74, 116] width 34 height 6
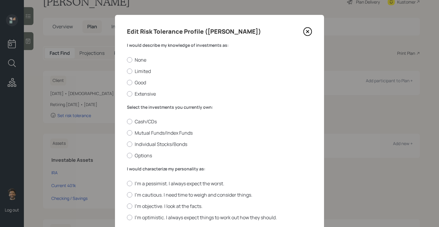
click at [134, 46] on label "I would describe my knowledge of investments as:" at bounding box center [219, 45] width 185 height 6
click at [136, 132] on label "Mutual Funds/Index Funds" at bounding box center [219, 133] width 185 height 7
click at [127, 133] on input "Mutual Funds/Index Funds" at bounding box center [127, 133] width 0 height 0
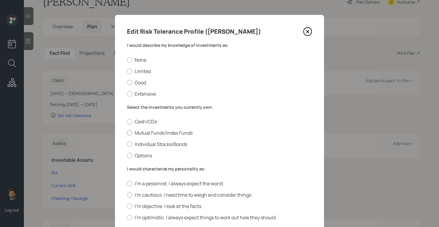
radio input "true"
click at [138, 73] on label "Limited" at bounding box center [219, 71] width 185 height 7
click at [127, 71] on input "Limited" at bounding box center [127, 71] width 0 height 0
radio input "true"
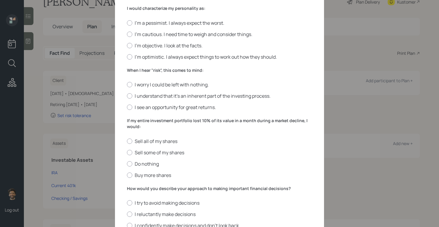
scroll to position [162, 0]
click at [133, 34] on label "I'm cautious. I need time to weigh and consider things." at bounding box center [219, 33] width 185 height 7
click at [127, 33] on input "I'm cautious. I need time to weigh and consider things." at bounding box center [127, 33] width 0 height 0
radio input "true"
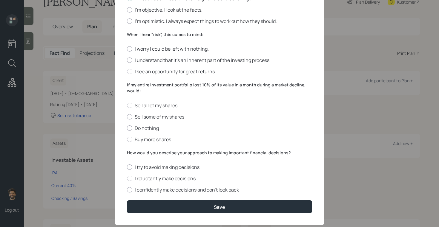
scroll to position [198, 0]
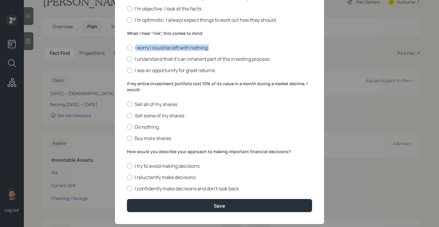
drag, startPoint x: 136, startPoint y: 49, endPoint x: 219, endPoint y: 51, distance: 83.0
click at [219, 51] on div "I worry I could be left with nothing. I understand that it’s an inherent part o…" at bounding box center [219, 58] width 185 height 29
click at [130, 48] on div at bounding box center [129, 47] width 5 height 5
click at [127, 48] on input "I worry I could be left with nothing." at bounding box center [127, 48] width 0 height 0
radio input "true"
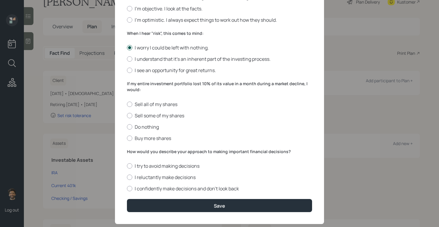
scroll to position [210, 0]
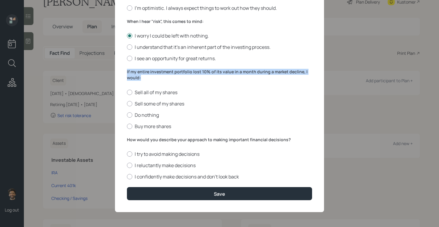
drag, startPoint x: 143, startPoint y: 77, endPoint x: 124, endPoint y: 72, distance: 20.0
click at [124, 72] on div "Edit Risk Tolerance Profile (Dave) I would describe my knowledge of investments…" at bounding box center [219, 9] width 209 height 408
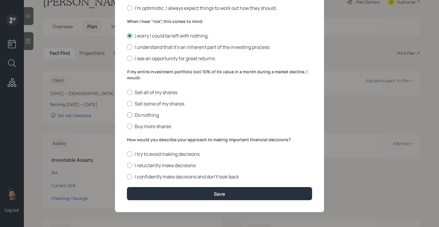
click at [136, 113] on label "Do nothing" at bounding box center [219, 115] width 185 height 7
click at [127, 115] on input "Do nothing" at bounding box center [127, 115] width 0 height 0
radio input "true"
click at [138, 139] on label "How would you describe your approach to making important financial decisions?" at bounding box center [219, 140] width 185 height 6
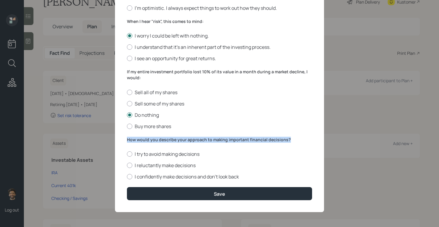
click at [138, 139] on label "How would you describe your approach to making important financial decisions?" at bounding box center [219, 140] width 185 height 6
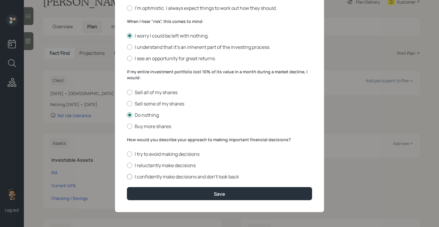
click at [141, 176] on label "I confidently make decisions and don’t look back" at bounding box center [219, 177] width 185 height 7
click at [127, 177] on input "I confidently make decisions and don’t look back" at bounding box center [127, 177] width 0 height 0
radio input "true"
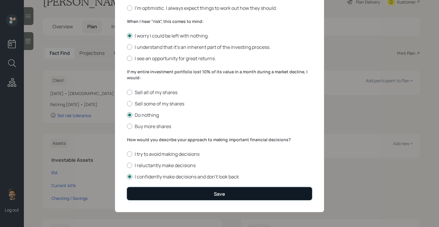
click at [145, 192] on button "Save" at bounding box center [219, 193] width 185 height 13
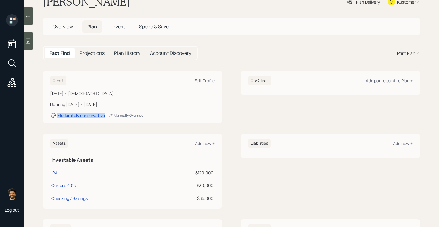
drag, startPoint x: 107, startPoint y: 117, endPoint x: 57, endPoint y: 117, distance: 50.2
click at [57, 117] on div "Moderately conservative Manually Override" at bounding box center [132, 116] width 164 height 6
click at [116, 28] on span "Invest" at bounding box center [117, 26] width 13 height 7
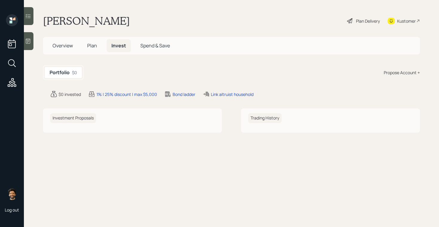
click at [404, 70] on div "Propose Account +" at bounding box center [402, 73] width 36 height 6
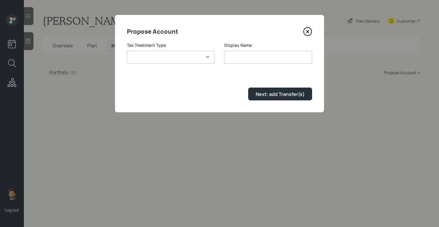
click at [162, 55] on select "Roth Taxable Traditional" at bounding box center [171, 57] width 88 height 13
select select "traditional"
click at [127, 51] on select "Roth Taxable Traditional" at bounding box center [171, 57] width 88 height 13
type input "Traditional"
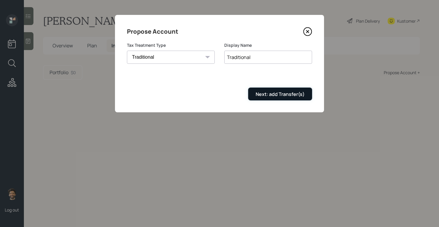
click at [263, 99] on button "Next: add Transfer(s)" at bounding box center [280, 94] width 64 height 13
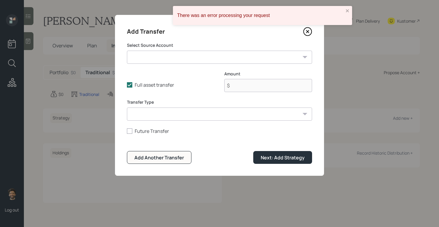
click at [158, 53] on select "IRA ($120,000 | IRA) Current 401k ($30,000 | 401(k)) Checking / Savings ($35,00…" at bounding box center [219, 57] width 185 height 13
select select "1f69e6ee-344d-4675-b9ae-307953a1ba12"
click at [127, 51] on select "IRA ($120,000 | IRA) Current 401k ($30,000 | 401(k)) Checking / Savings ($35,00…" at bounding box center [219, 57] width 185 height 13
type input "$ 120,000"
click at [154, 114] on select "ACAT Transfer Non ACAT Transfer Capitalize Rollover Rollover Deposit" at bounding box center [219, 114] width 185 height 13
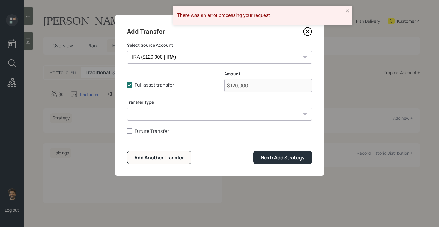
select select "acat_transfer"
click at [127, 108] on select "ACAT Transfer Non ACAT Transfer Capitalize Rollover Rollover Deposit" at bounding box center [219, 114] width 185 height 13
click at [293, 162] on button "Next: Add Strategy" at bounding box center [282, 157] width 59 height 13
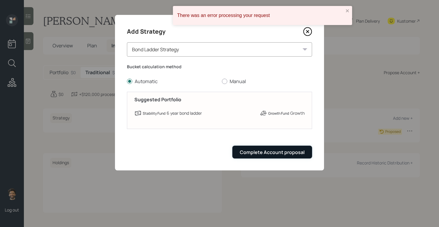
click at [264, 157] on button "Complete Account proposal" at bounding box center [272, 152] width 80 height 13
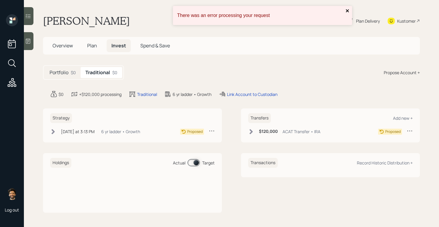
click at [347, 12] on icon "close" at bounding box center [347, 10] width 4 height 5
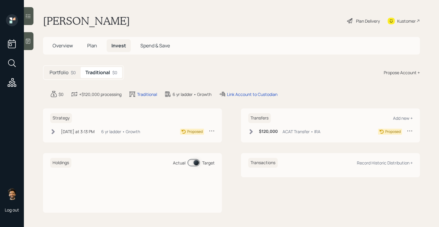
click at [364, 24] on div "Plan Delivery" at bounding box center [368, 21] width 24 height 6
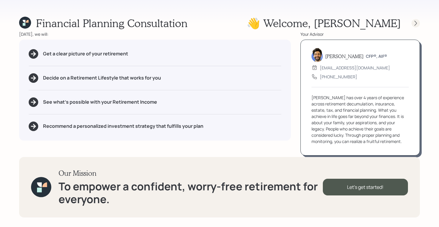
click at [417, 23] on icon at bounding box center [416, 23] width 6 height 6
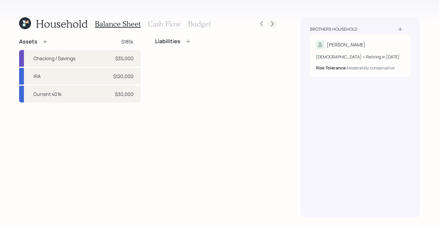
click at [274, 26] on icon at bounding box center [272, 24] width 6 height 6
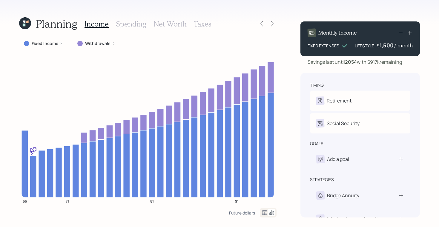
click at [274, 26] on icon at bounding box center [272, 24] width 6 height 6
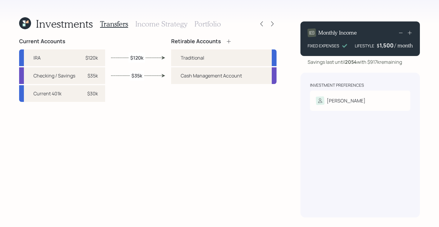
click at [140, 22] on h3 "Income Strategy" at bounding box center [161, 24] width 52 height 9
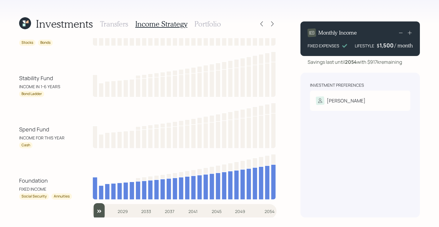
scroll to position [41, 0]
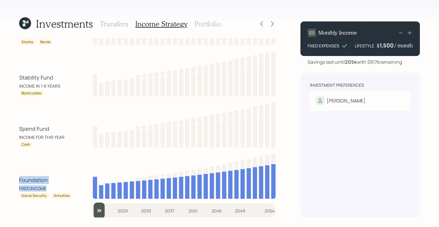
drag, startPoint x: 54, startPoint y: 189, endPoint x: 18, endPoint y: 182, distance: 36.2
click at [18, 182] on div "Investments Transfers Income Strategy Portfolio Growth Fund INCOME IN 7+ YEARS …" at bounding box center [219, 113] width 439 height 227
drag, startPoint x: 22, startPoint y: 198, endPoint x: 48, endPoint y: 197, distance: 26.3
click at [48, 197] on div "Social Security" at bounding box center [34, 196] width 30 height 6
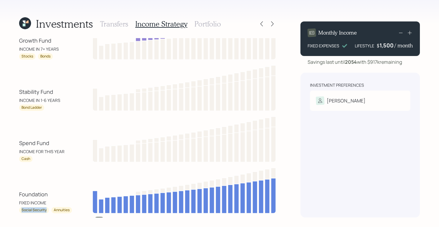
scroll to position [12, 0]
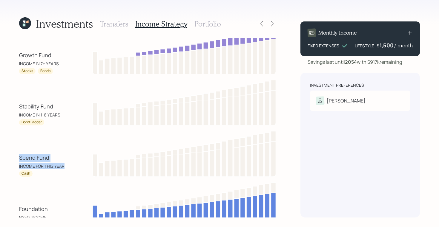
drag, startPoint x: 66, startPoint y: 167, endPoint x: 18, endPoint y: 160, distance: 48.7
click at [18, 160] on div "Investments Transfers Income Strategy Portfolio Growth Fund INCOME IN 7+ YEARS …" at bounding box center [219, 113] width 439 height 227
drag, startPoint x: 29, startPoint y: 175, endPoint x: 16, endPoint y: 174, distance: 13.2
click at [16, 174] on div "Investments Transfers Income Strategy Portfolio Growth Fund INCOME IN 7+ YEARS …" at bounding box center [219, 113] width 439 height 227
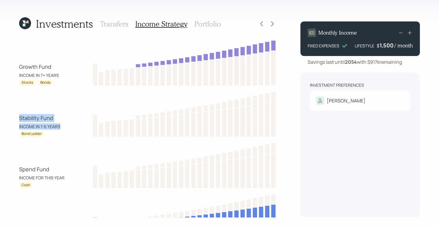
drag, startPoint x: 61, startPoint y: 130, endPoint x: 13, endPoint y: 120, distance: 49.9
click at [13, 120] on div "Investments Transfers Income Strategy Portfolio Growth Fund INCOME IN 7+ YEARS …" at bounding box center [219, 113] width 439 height 227
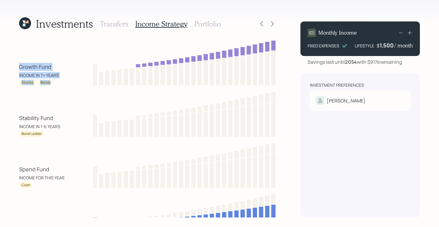
drag, startPoint x: 50, startPoint y: 82, endPoint x: 19, endPoint y: 66, distance: 35.0
click at [19, 66] on div "Investments Transfers Income Strategy Portfolio Growth Fund INCOME IN 7+ YEARS …" at bounding box center [219, 113] width 439 height 227
click at [25, 82] on div "Stocks" at bounding box center [27, 82] width 12 height 5
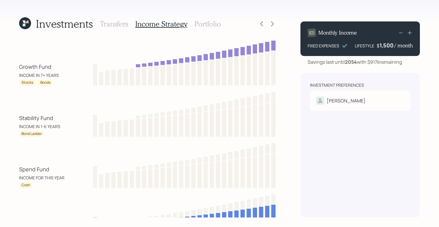
click at [206, 22] on h3 "Portfolio" at bounding box center [207, 24] width 27 height 9
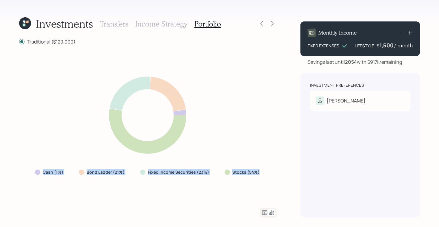
drag, startPoint x: 260, startPoint y: 173, endPoint x: 44, endPoint y: 171, distance: 215.9
click at [44, 171] on div "Cash (1%) Bond Ladder (21%) Fixed Income Securities (23%) Stocks (54%)" at bounding box center [147, 172] width 235 height 11
click at [255, 172] on label "Stocks (54%)" at bounding box center [245, 173] width 27 height 6
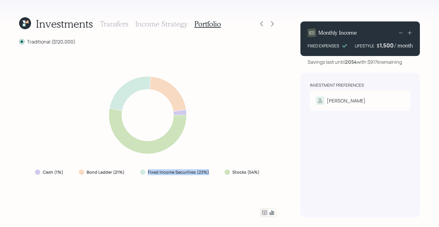
drag, startPoint x: 208, startPoint y: 171, endPoint x: 144, endPoint y: 171, distance: 63.6
click at [144, 171] on div "Fixed Income Securities (23%)" at bounding box center [175, 173] width 70 height 6
drag, startPoint x: 123, startPoint y: 172, endPoint x: 78, endPoint y: 171, distance: 45.4
click at [78, 171] on div "Bond Ladder (21%)" at bounding box center [102, 172] width 56 height 11
drag, startPoint x: 70, startPoint y: 171, endPoint x: 39, endPoint y: 171, distance: 30.7
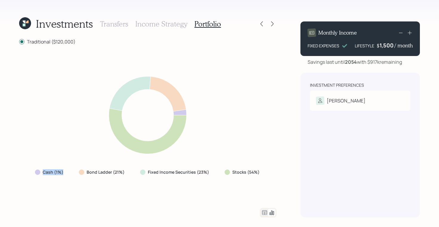
click at [39, 171] on div "Cash (1%)" at bounding box center [49, 172] width 39 height 11
click at [263, 213] on icon at bounding box center [264, 213] width 7 height 7
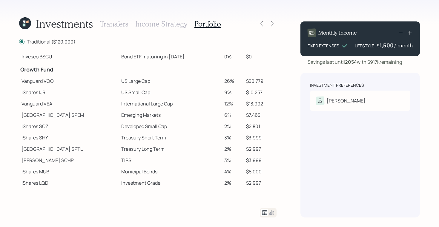
scroll to position [107, 0]
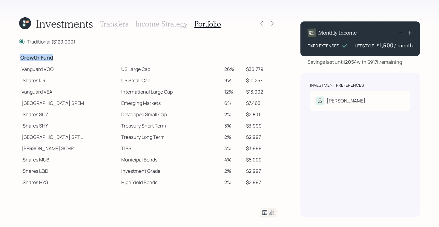
drag, startPoint x: 20, startPoint y: 58, endPoint x: 55, endPoint y: 63, distance: 35.3
click at [55, 63] on td "Growth Fund" at bounding box center [69, 56] width 100 height 13
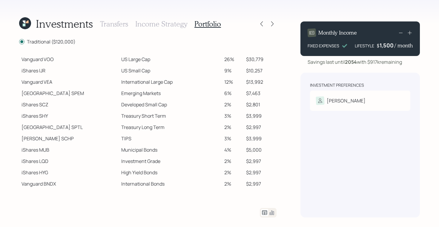
click at [32, 61] on td "Vanguard VOO" at bounding box center [69, 59] width 100 height 11
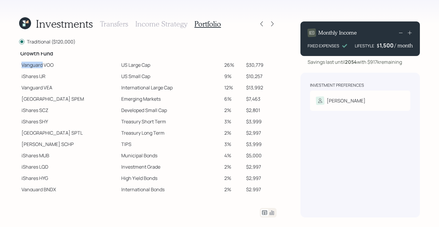
scroll to position [109, 0]
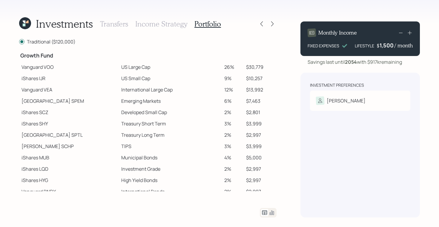
click at [29, 77] on td "iShares IJR" at bounding box center [69, 78] width 100 height 11
drag, startPoint x: 23, startPoint y: 100, endPoint x: 47, endPoint y: 102, distance: 24.6
click at [47, 102] on td "State Street SPEM" at bounding box center [69, 101] width 100 height 11
drag, startPoint x: 22, startPoint y: 148, endPoint x: 38, endPoint y: 149, distance: 16.2
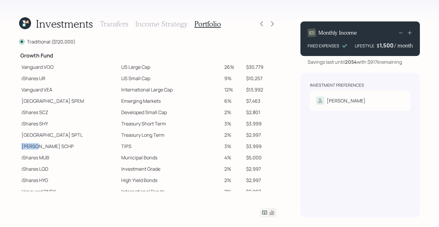
click at [38, 149] on td "Schwab SCHP" at bounding box center [69, 146] width 100 height 11
drag, startPoint x: 22, startPoint y: 68, endPoint x: 127, endPoint y: 73, distance: 104.9
click at [127, 73] on tbody "Spend Fund CASH Cash (Account Management) 1% $1,200 Stability Fund Invesco BSCP…" at bounding box center [147, 76] width 257 height 266
click at [119, 68] on td "US Large Cap" at bounding box center [170, 66] width 103 height 11
drag, startPoint x: 99, startPoint y: 66, endPoint x: 141, endPoint y: 67, distance: 41.5
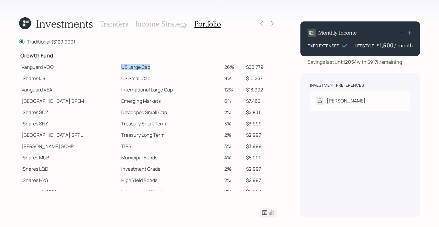
click at [141, 67] on td "US Large Cap" at bounding box center [170, 66] width 103 height 11
drag, startPoint x: 98, startPoint y: 77, endPoint x: 140, endPoint y: 77, distance: 42.4
click at [140, 77] on td "US Small Cap" at bounding box center [170, 78] width 103 height 11
drag, startPoint x: 96, startPoint y: 90, endPoint x: 163, endPoint y: 90, distance: 66.6
click at [163, 90] on td "International Large Cap" at bounding box center [170, 89] width 103 height 11
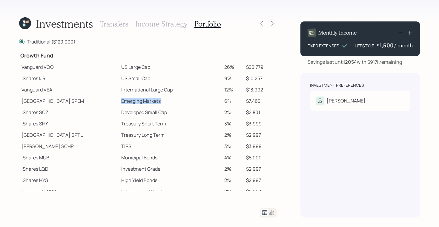
drag, startPoint x: 99, startPoint y: 101, endPoint x: 143, endPoint y: 105, distance: 44.1
click at [143, 105] on td "Emerging Markets" at bounding box center [170, 101] width 103 height 11
drag, startPoint x: 96, startPoint y: 114, endPoint x: 147, endPoint y: 120, distance: 51.4
click at [147, 120] on tbody "Spend Fund CASH Cash (Account Management) 1% $1,200 Stability Fund Invesco BSCP…" at bounding box center [147, 76] width 257 height 266
drag, startPoint x: 97, startPoint y: 123, endPoint x: 152, endPoint y: 124, distance: 54.9
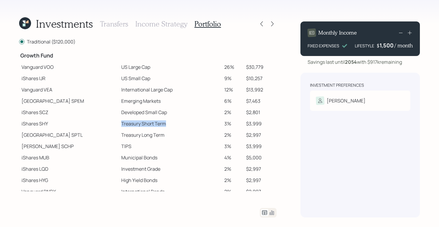
click at [152, 124] on td "Treasury Short Term" at bounding box center [170, 123] width 103 height 11
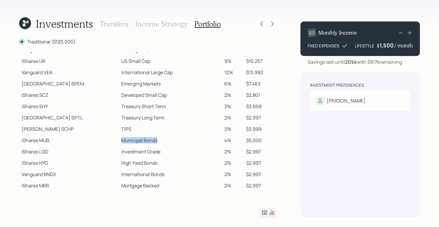
drag, startPoint x: 99, startPoint y: 141, endPoint x: 141, endPoint y: 141, distance: 42.1
click at [141, 141] on td "Municipal Bonds" at bounding box center [170, 140] width 103 height 11
drag, startPoint x: 99, startPoint y: 152, endPoint x: 140, endPoint y: 154, distance: 41.3
click at [140, 154] on td "Investment Grade" at bounding box center [170, 151] width 103 height 11
drag, startPoint x: 97, startPoint y: 161, endPoint x: 136, endPoint y: 166, distance: 39.1
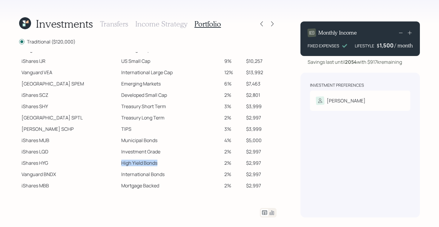
click at [136, 166] on td "High Yield Bonds" at bounding box center [170, 163] width 103 height 11
drag, startPoint x: 96, startPoint y: 176, endPoint x: 150, endPoint y: 179, distance: 53.6
click at [150, 179] on td "International Bonds" at bounding box center [170, 174] width 103 height 11
click at [272, 27] on div at bounding box center [272, 24] width 8 height 8
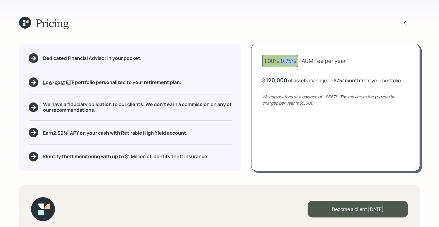
drag, startPoint x: 280, startPoint y: 61, endPoint x: 298, endPoint y: 63, distance: 17.5
click at [298, 63] on div "1.00% 0.75%" at bounding box center [280, 61] width 36 height 12
drag, startPoint x: 302, startPoint y: 63, endPoint x: 314, endPoint y: 62, distance: 12.6
click at [314, 62] on div "AUM Fee per year" at bounding box center [324, 61] width 44 height 8
drag, startPoint x: 279, startPoint y: 61, endPoint x: 259, endPoint y: 61, distance: 19.7
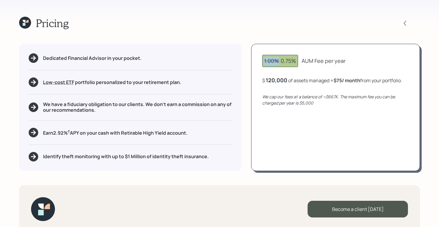
click at [259, 61] on div "1.00% 0.75% AUM Fee per year $ 120,000 of assets managed ≈ $75 / month from you…" at bounding box center [335, 107] width 169 height 127
drag, startPoint x: 282, startPoint y: 61, endPoint x: 322, endPoint y: 62, distance: 39.7
click at [322, 62] on div "1.00% 0.75% AUM Fee per year" at bounding box center [335, 61] width 147 height 12
drag, startPoint x: 287, startPoint y: 81, endPoint x: 262, endPoint y: 80, distance: 25.7
click at [262, 80] on div "1.00% 0.75% AUM Fee per year $ 120000 of assets managed ≈ $75 / month from your…" at bounding box center [335, 107] width 169 height 127
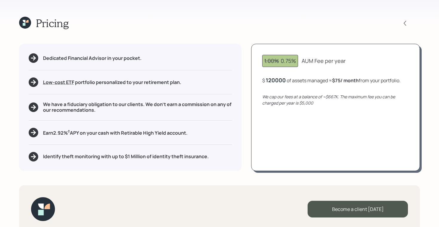
click at [322, 82] on div "$ 120000 of assets managed ≈ $75 / month from your portfolio ." at bounding box center [331, 80] width 138 height 7
drag, startPoint x: 334, startPoint y: 81, endPoint x: 406, endPoint y: 81, distance: 71.7
click at [406, 81] on div "$ 120,000 of assets managed ≈ $75 / month from your portfolio ." at bounding box center [335, 80] width 147 height 7
click at [24, 24] on icon at bounding box center [24, 24] width 3 height 3
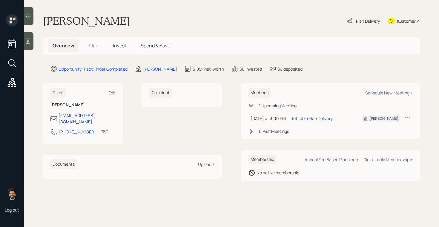
click at [91, 44] on span "Plan" at bounding box center [94, 45] width 10 height 7
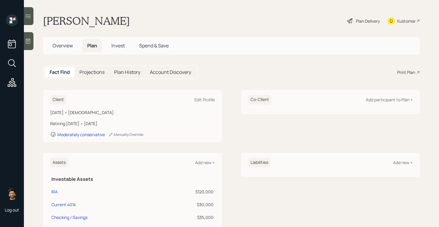
click at [410, 72] on div "Print Plan" at bounding box center [406, 72] width 18 height 6
click at [59, 45] on span "Overview" at bounding box center [63, 45] width 20 height 7
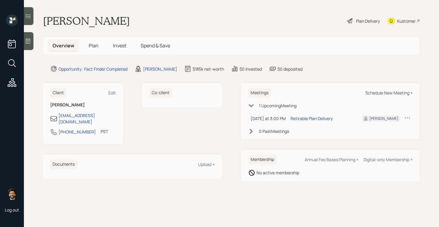
click at [382, 93] on div "Schedule New Meeting +" at bounding box center [388, 93] width 47 height 6
select select "f14b762f-c7c2-4b89-9227-8fa891345eea"
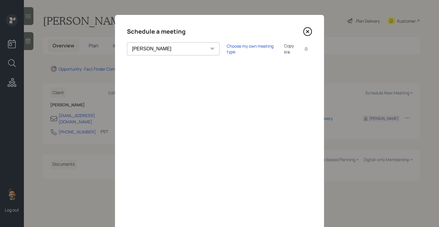
click at [309, 32] on icon at bounding box center [307, 31] width 9 height 9
